Goal: Task Accomplishment & Management: Complete application form

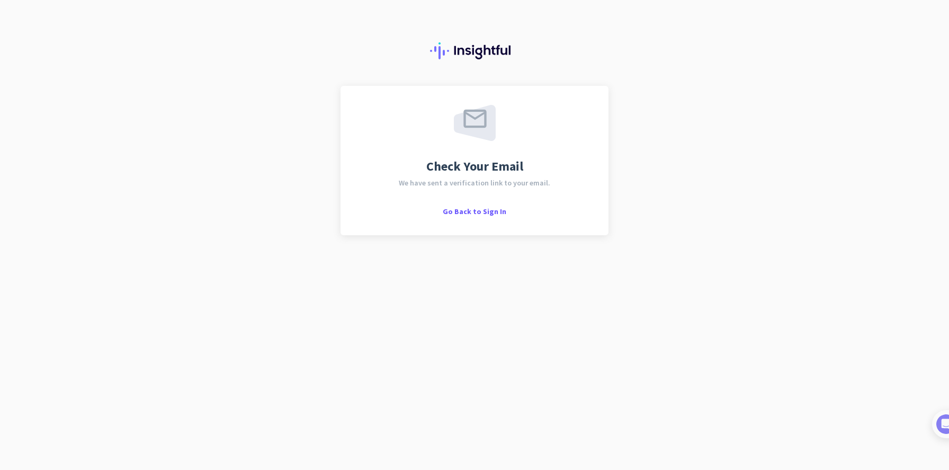
click at [722, 144] on div "Check Your Email We have sent a verification link to your email. Go Back to Sig…" at bounding box center [474, 235] width 949 height 470
click at [461, 212] on span "Go Back to Sign In" at bounding box center [475, 212] width 64 height 10
